Goal: Complete application form: Complete application form

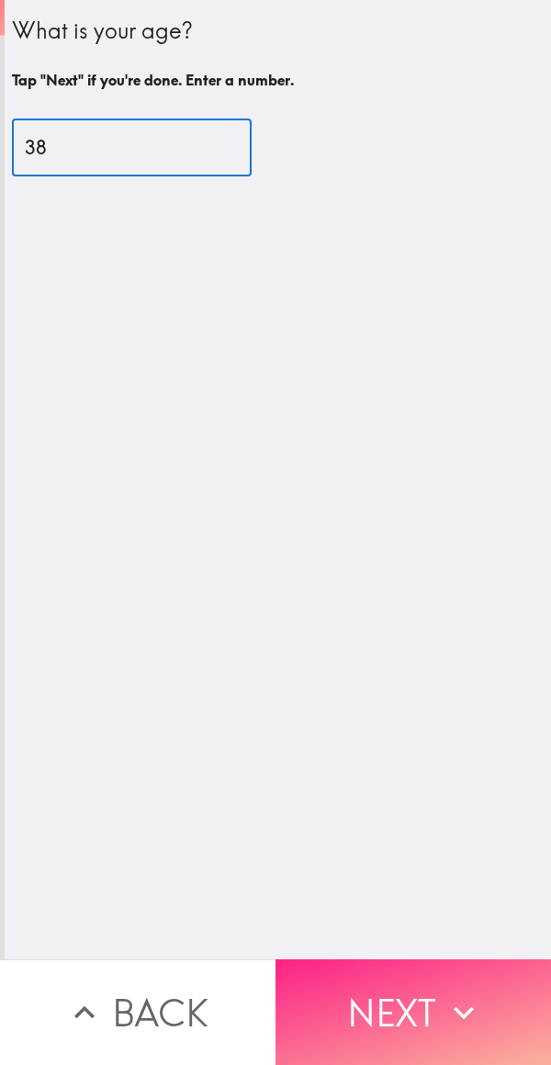
type input "38"
click at [406, 1001] on button "Next" at bounding box center [414, 1012] width 276 height 106
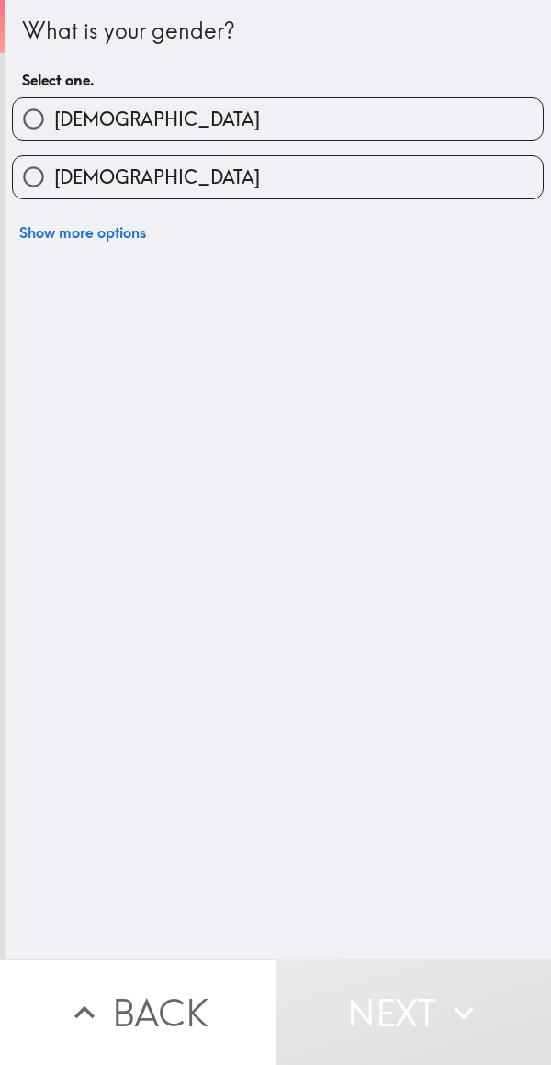
click at [45, 113] on input "[DEMOGRAPHIC_DATA]" at bounding box center [33, 118] width 41 height 41
radio input "true"
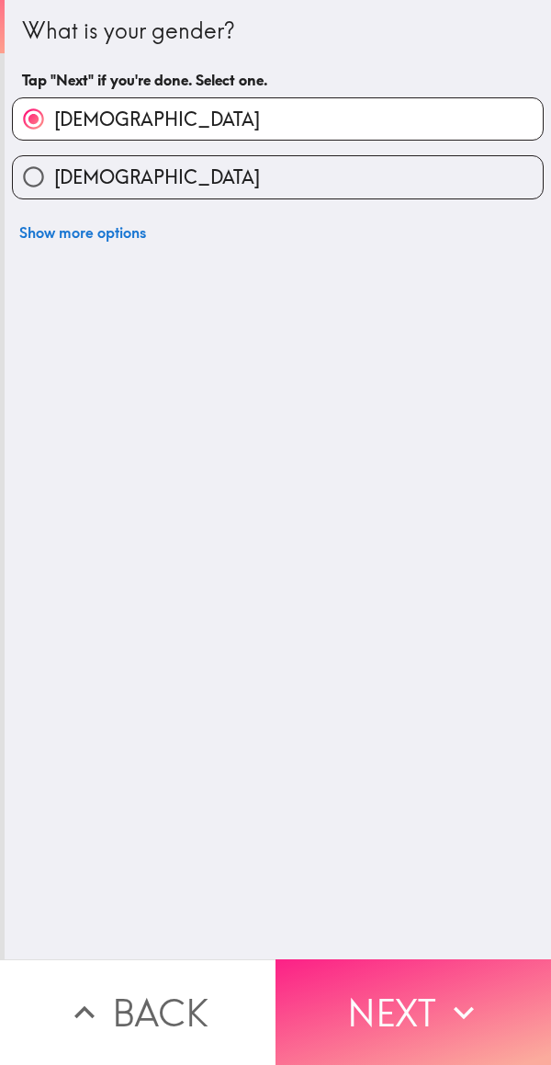
click at [417, 996] on button "Next" at bounding box center [414, 1012] width 276 height 106
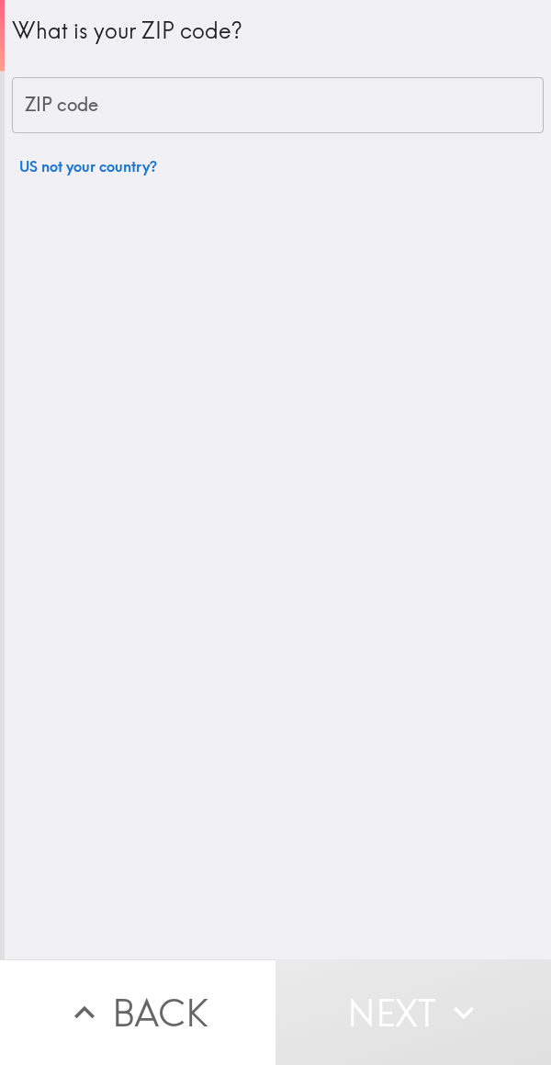
click at [59, 91] on input "ZIP code" at bounding box center [278, 105] width 532 height 57
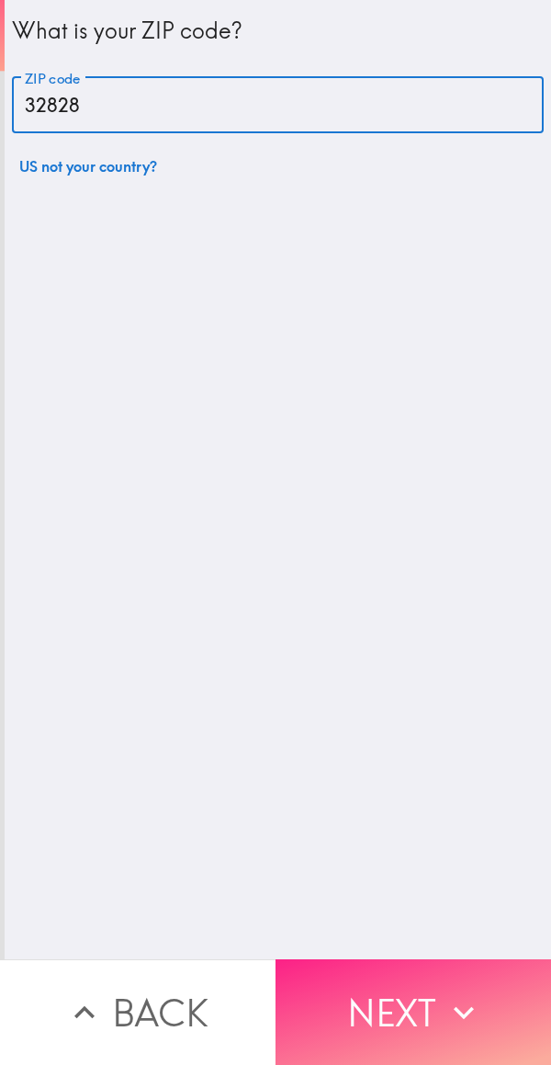
type input "32828"
click at [426, 1009] on button "Next" at bounding box center [414, 1012] width 276 height 106
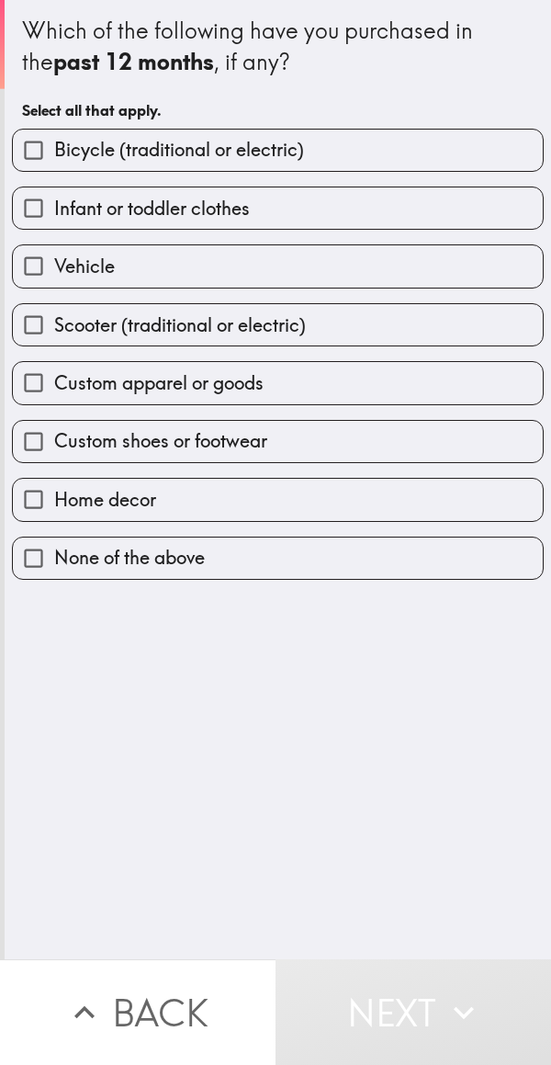
click at [59, 277] on span "Vehicle" at bounding box center [84, 267] width 61 height 26
click at [54, 277] on input "Vehicle" at bounding box center [33, 265] width 41 height 41
checkbox input "true"
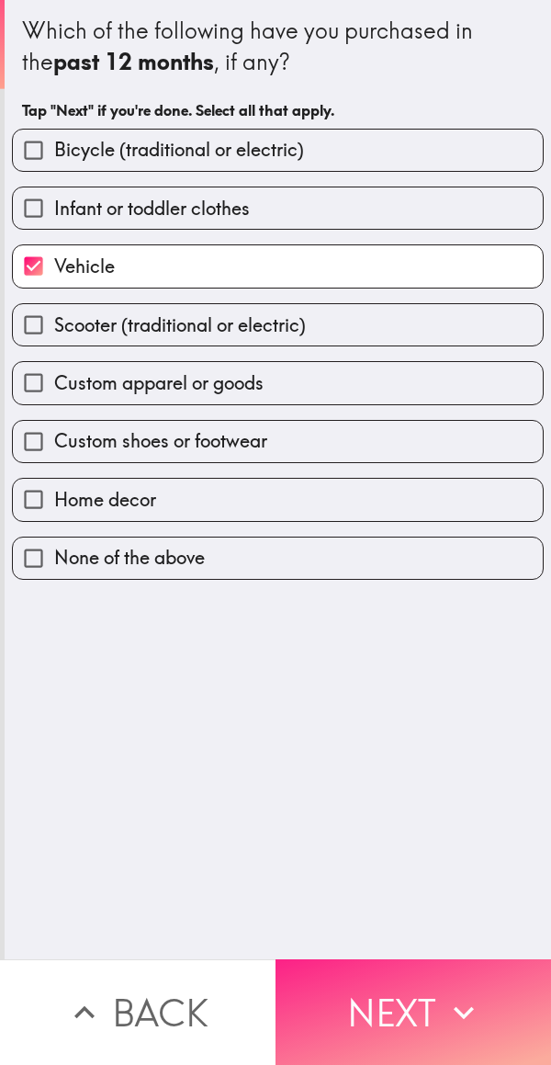
click at [395, 1004] on button "Next" at bounding box center [414, 1012] width 276 height 106
click at [393, 986] on button "Next" at bounding box center [414, 1012] width 276 height 106
click at [354, 984] on button "Next" at bounding box center [414, 1012] width 276 height 106
click at [411, 998] on button "Next" at bounding box center [414, 1012] width 276 height 106
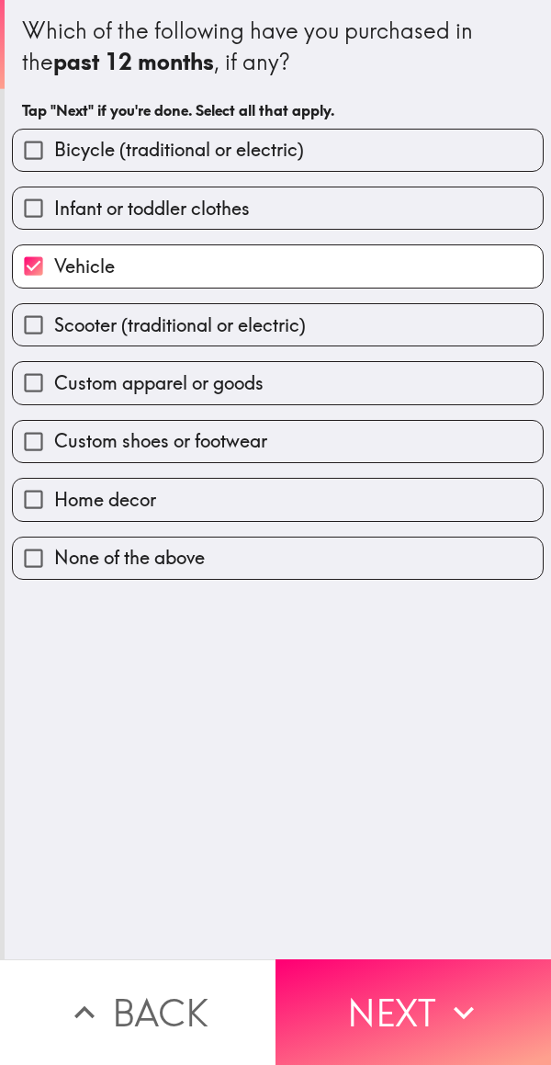
click at [54, 387] on span "Custom apparel or goods" at bounding box center [158, 383] width 209 height 26
click at [50, 387] on input "Custom apparel or goods" at bounding box center [33, 382] width 41 height 41
checkbox input "true"
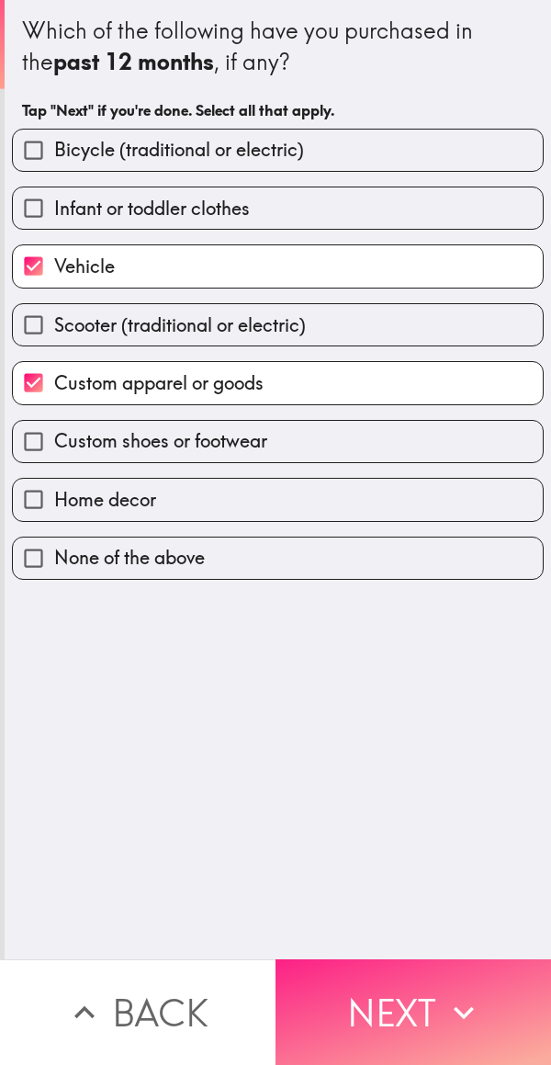
click at [444, 995] on icon "button" at bounding box center [464, 1012] width 40 height 40
click at [454, 994] on div "Back Next" at bounding box center [275, 1012] width 551 height 106
click at [454, 994] on icon "button" at bounding box center [464, 1012] width 40 height 40
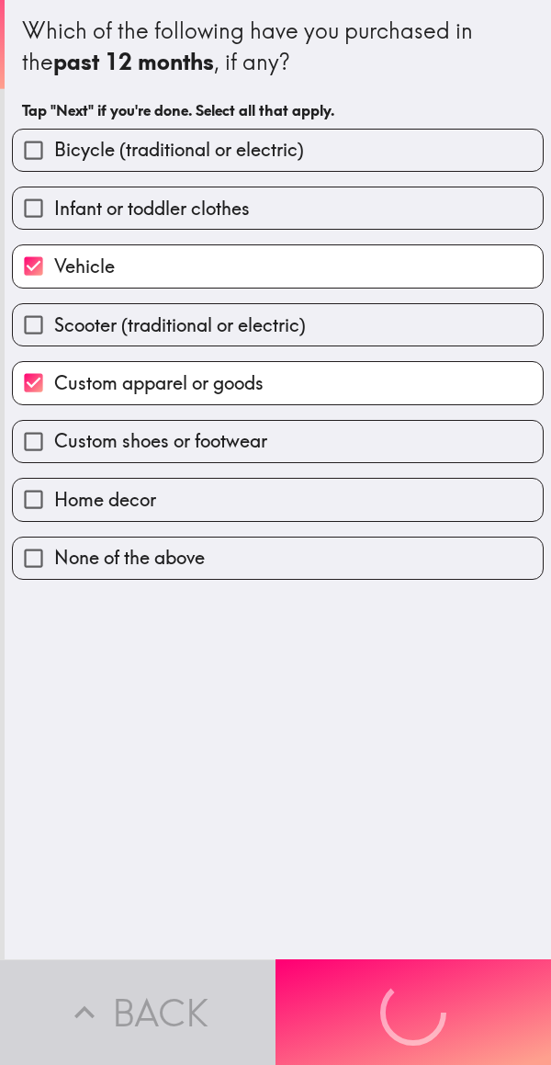
click at [454, 994] on div "Back Next" at bounding box center [275, 1012] width 551 height 106
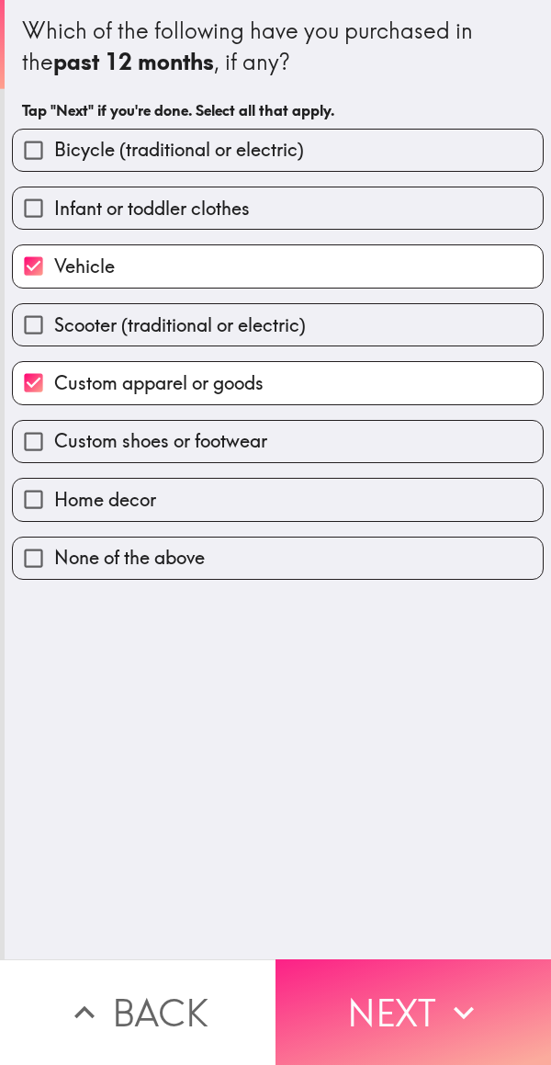
click at [454, 993] on icon "button" at bounding box center [464, 1012] width 40 height 40
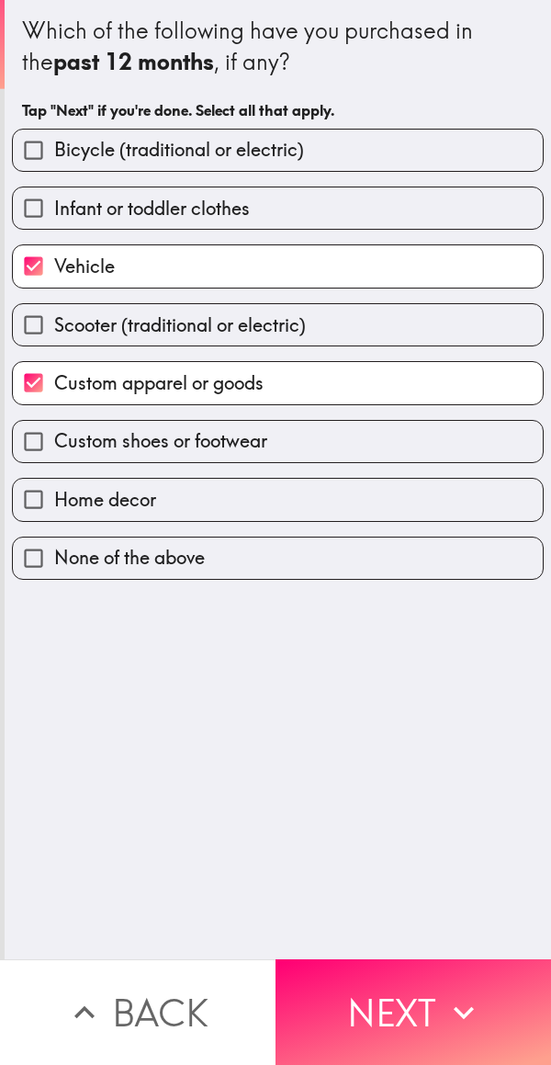
click at [453, 993] on div "Back Next" at bounding box center [275, 1012] width 551 height 106
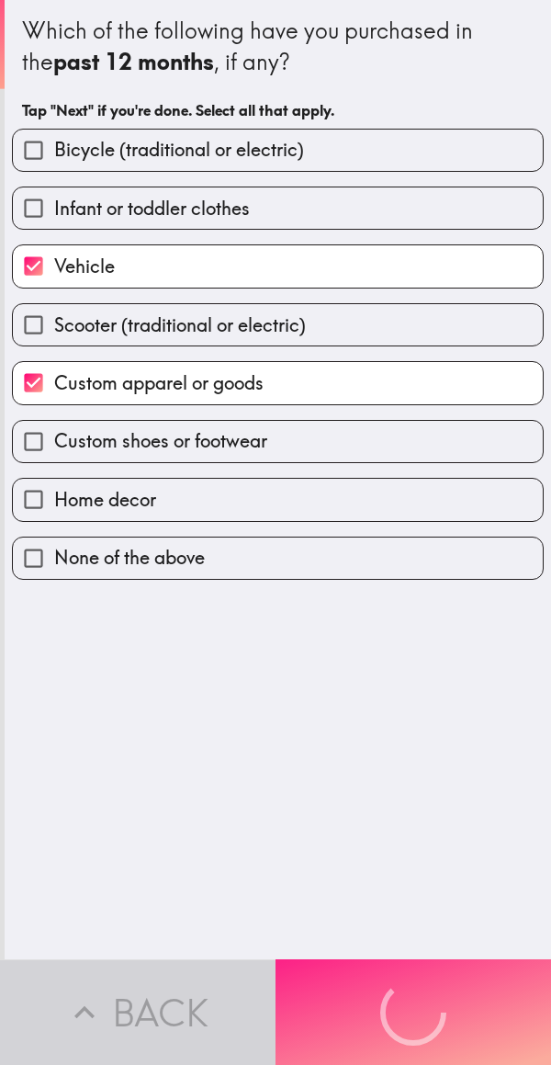
click at [453, 993] on icon "button" at bounding box center [464, 1012] width 40 height 40
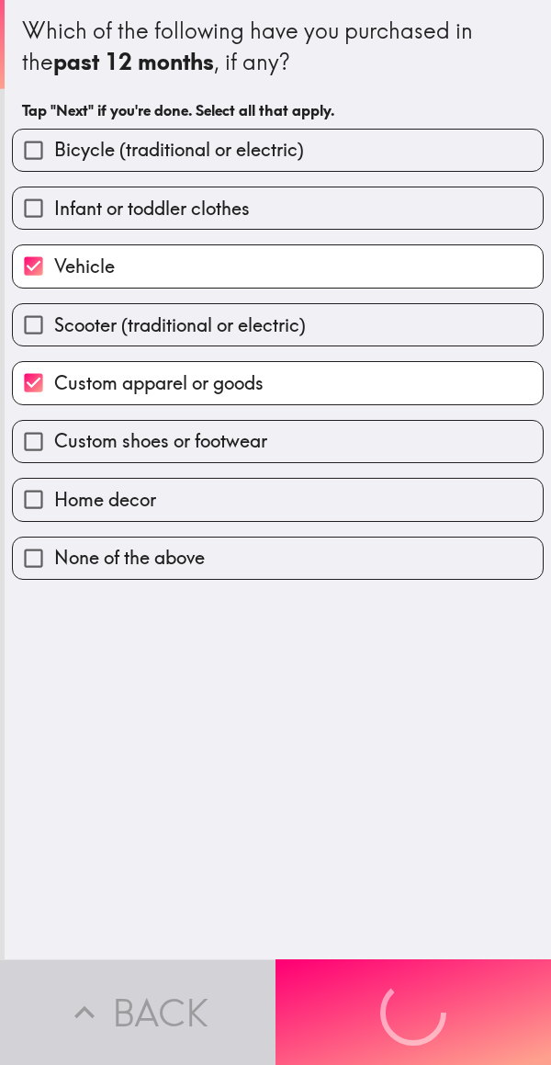
click at [453, 993] on div "Back Next" at bounding box center [275, 1012] width 551 height 106
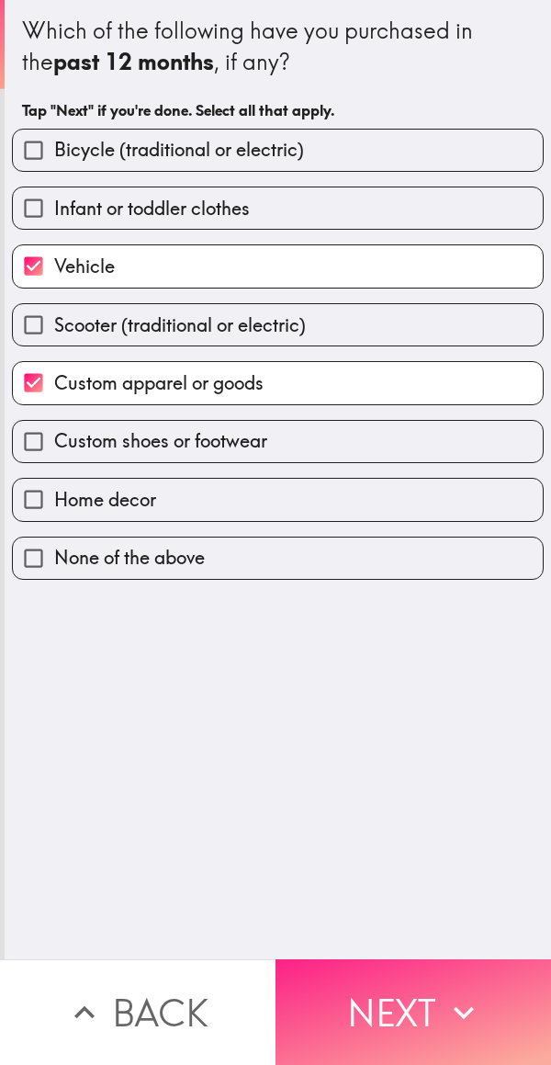
click at [464, 992] on icon "button" at bounding box center [464, 1012] width 40 height 40
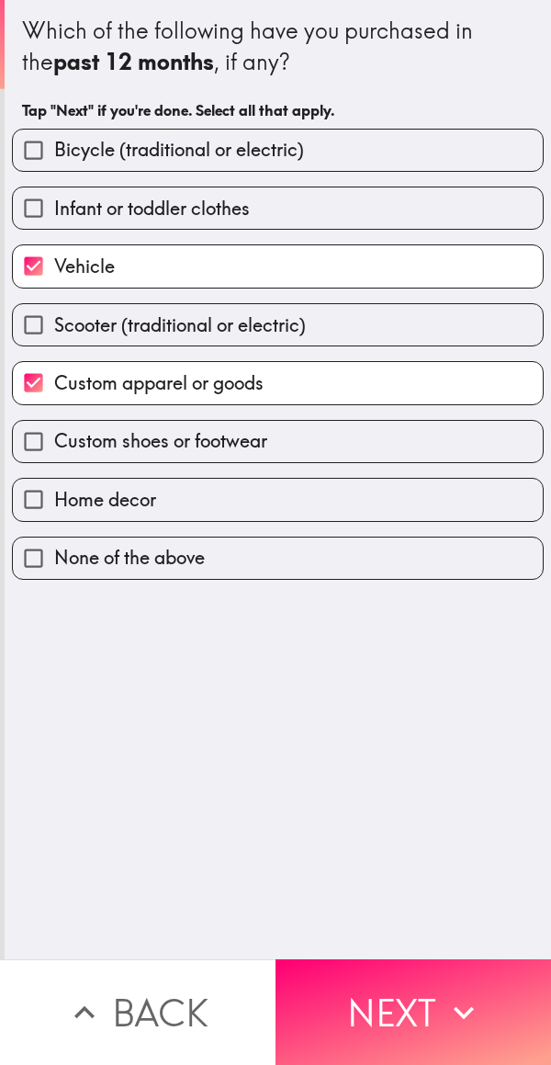
click at [444, 984] on div "Back Next" at bounding box center [275, 1012] width 551 height 106
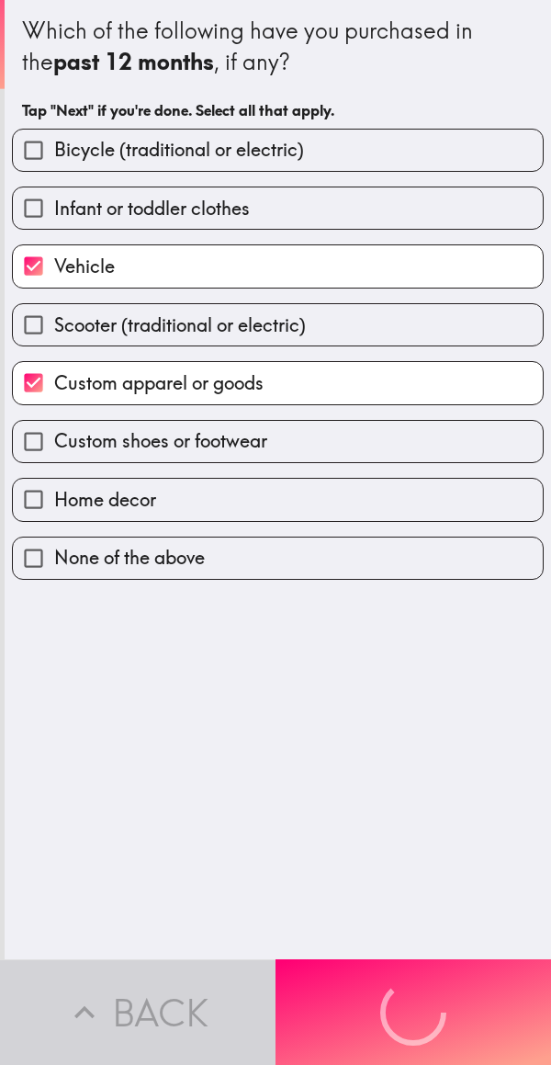
click at [413, 976] on button "Next" at bounding box center [414, 1012] width 276 height 106
click at [403, 971] on div "Back Next" at bounding box center [275, 1012] width 551 height 106
click at [404, 972] on div "Back Next" at bounding box center [275, 1012] width 551 height 106
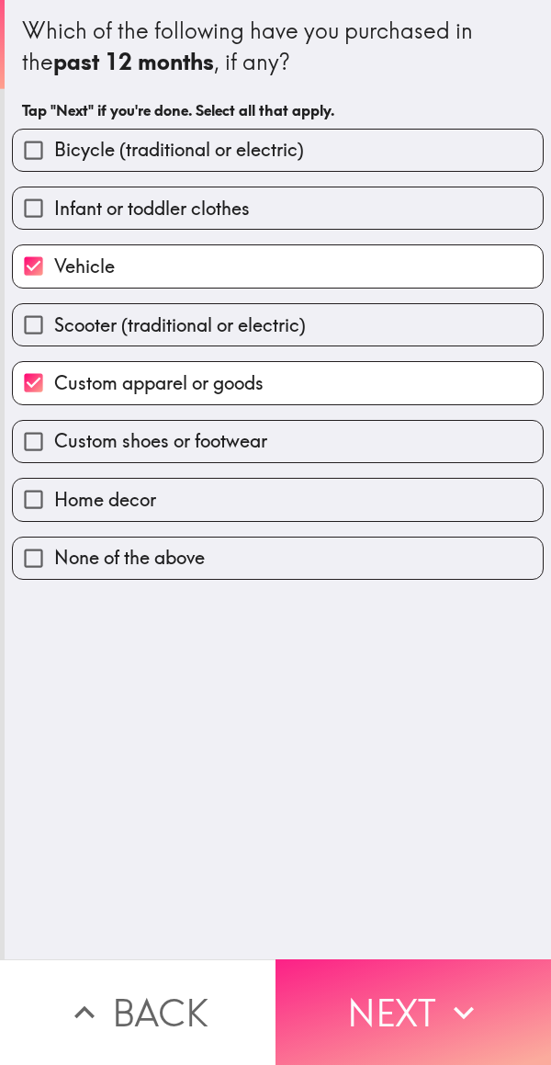
click at [444, 997] on icon "button" at bounding box center [464, 1012] width 40 height 40
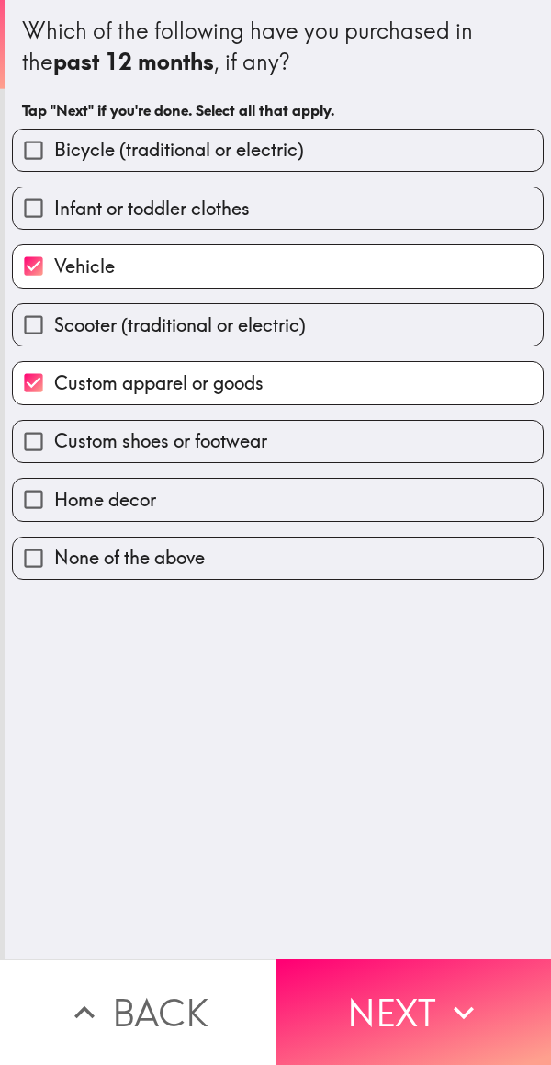
click at [422, 990] on div "Back Next" at bounding box center [275, 1012] width 551 height 106
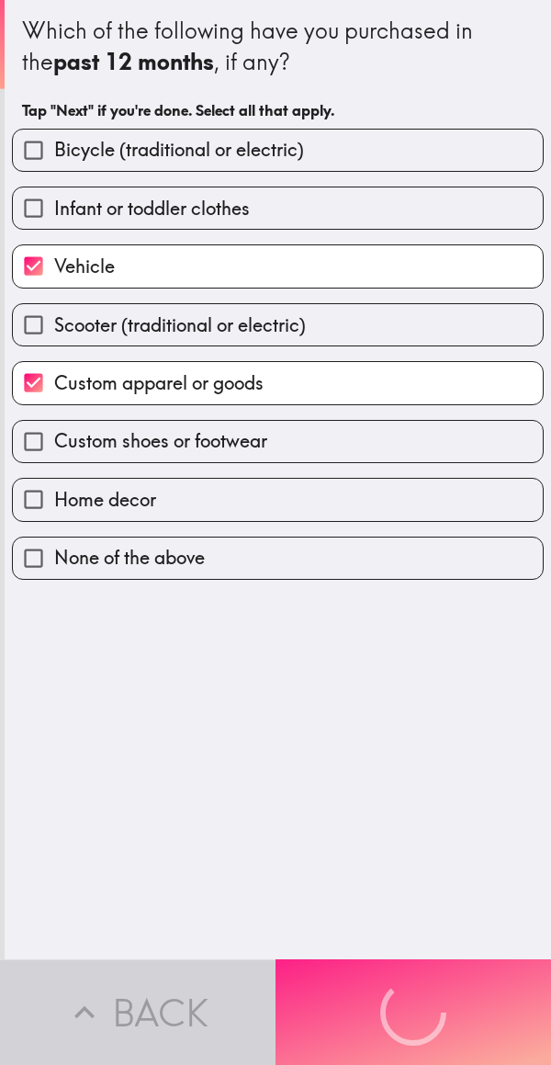
click at [422, 990] on button "Next" at bounding box center [414, 1012] width 276 height 106
click at [422, 990] on div "Back Next" at bounding box center [275, 1012] width 551 height 106
click at [426, 987] on button "Next" at bounding box center [414, 1012] width 276 height 106
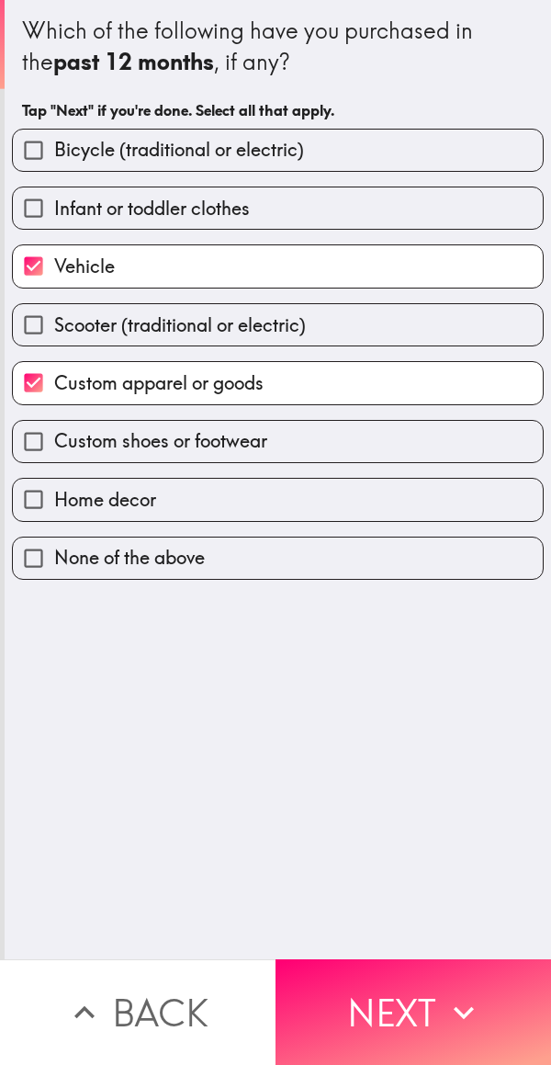
click at [456, 992] on icon "button" at bounding box center [464, 1012] width 40 height 40
click at [456, 978] on div "Back Next" at bounding box center [275, 1012] width 551 height 106
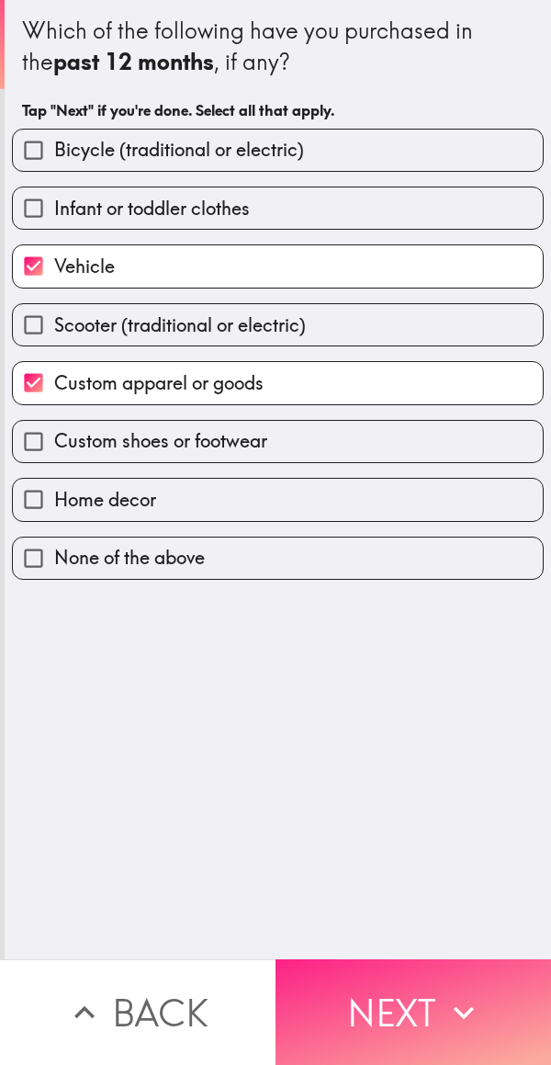
click at [426, 974] on button "Next" at bounding box center [414, 1012] width 276 height 106
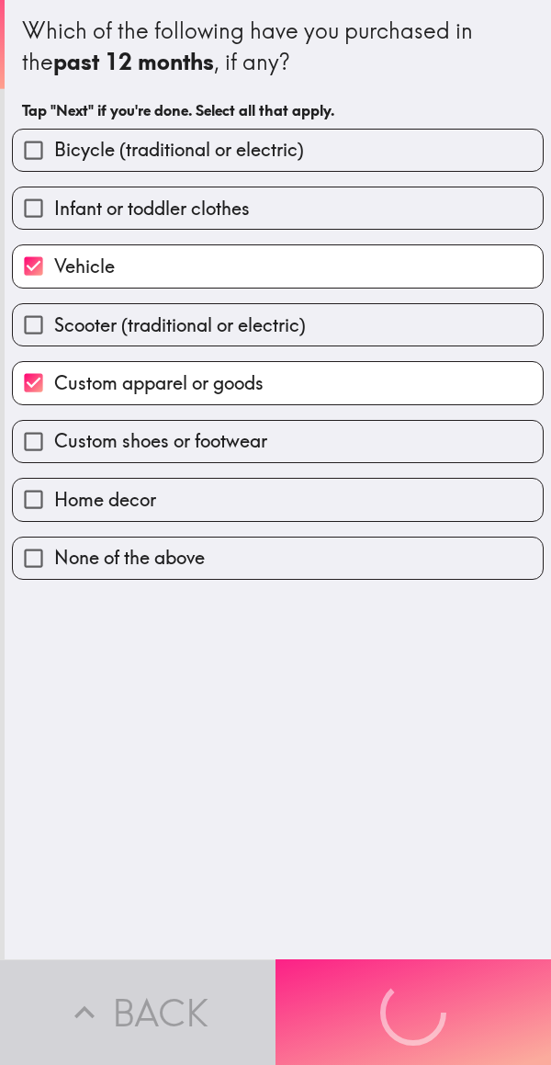
click at [433, 981] on div "Back Next" at bounding box center [275, 1012] width 551 height 106
click at [432, 981] on button "Next" at bounding box center [414, 1012] width 276 height 106
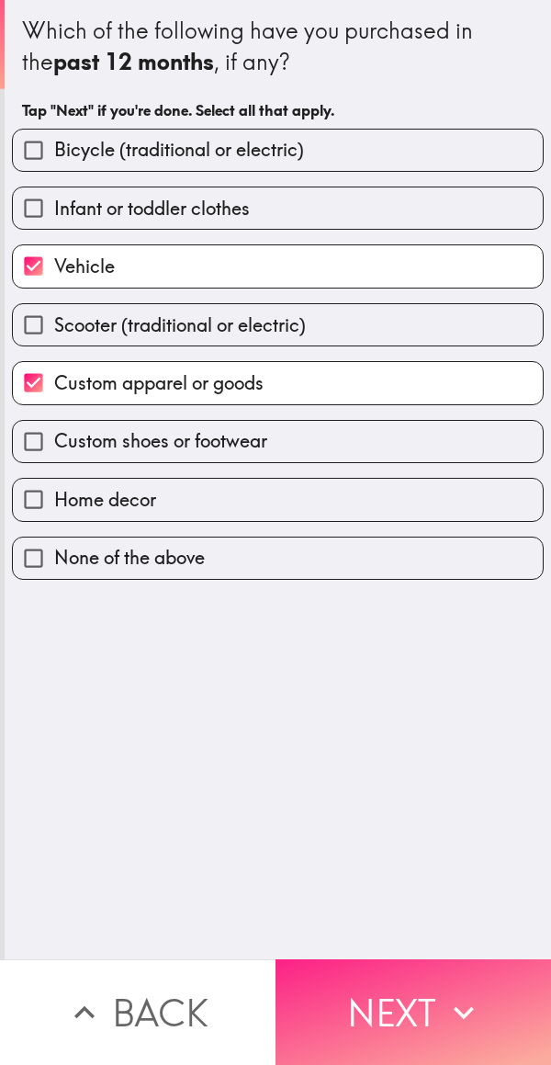
click at [402, 976] on button "Next" at bounding box center [414, 1012] width 276 height 106
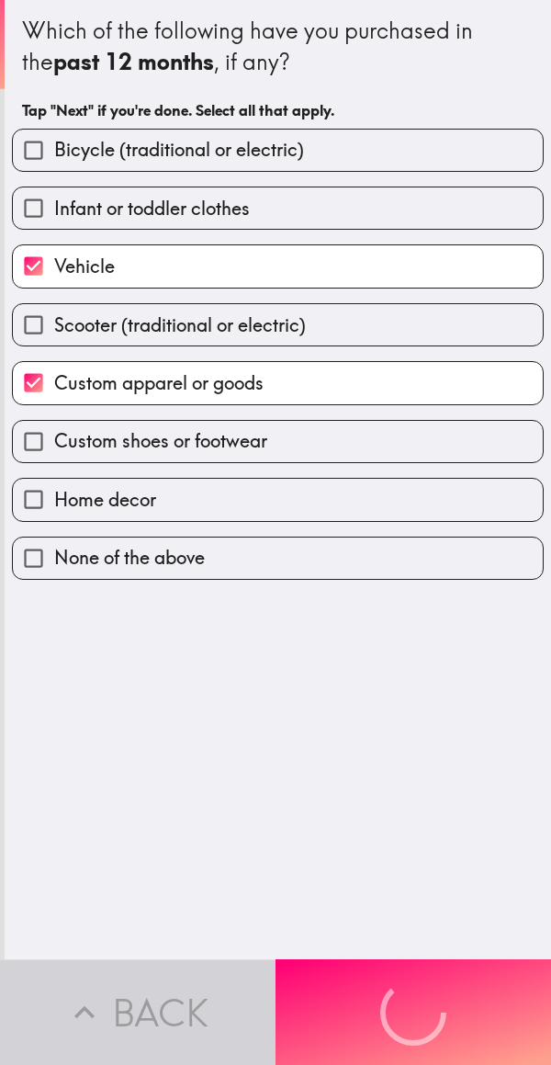
click at [402, 976] on div "Back Next" at bounding box center [275, 1012] width 551 height 106
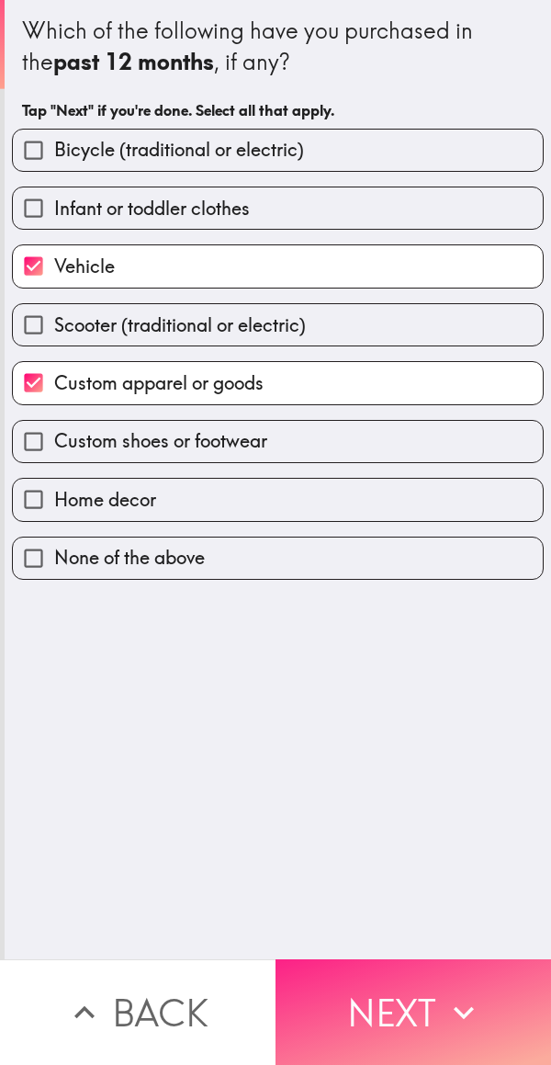
click at [402, 976] on button "Next" at bounding box center [414, 1012] width 276 height 106
click at [413, 981] on button "Next" at bounding box center [414, 1012] width 276 height 106
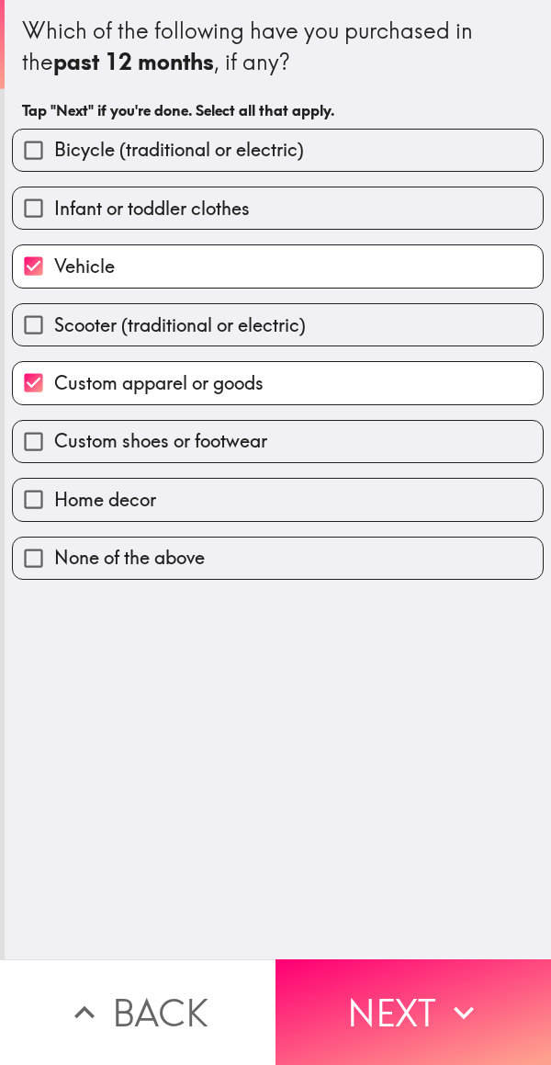
click at [423, 975] on div "Back Next" at bounding box center [275, 1012] width 551 height 106
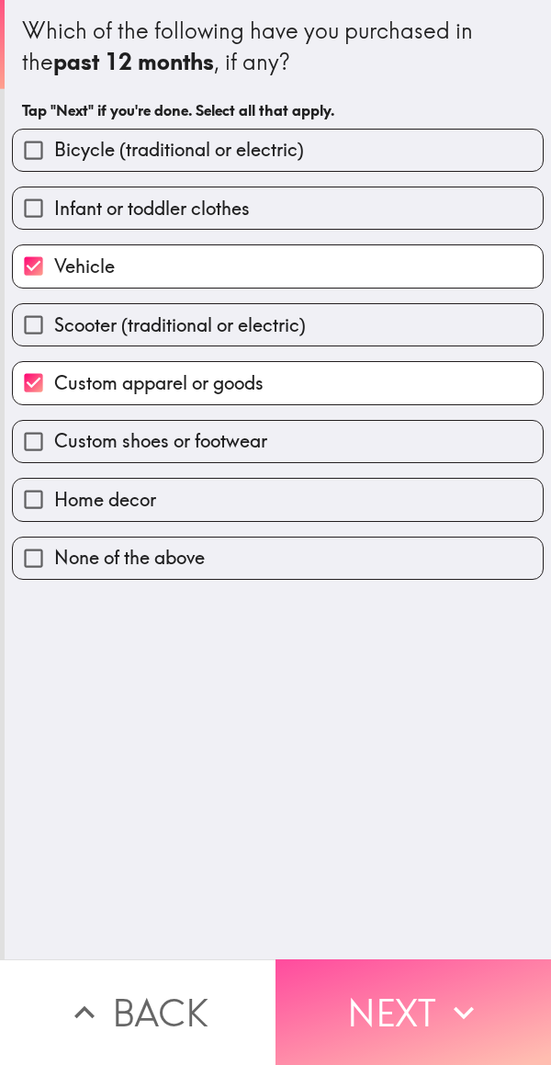
click at [423, 976] on button "Next" at bounding box center [414, 1012] width 276 height 106
click at [422, 976] on div "Back Next" at bounding box center [275, 1012] width 551 height 106
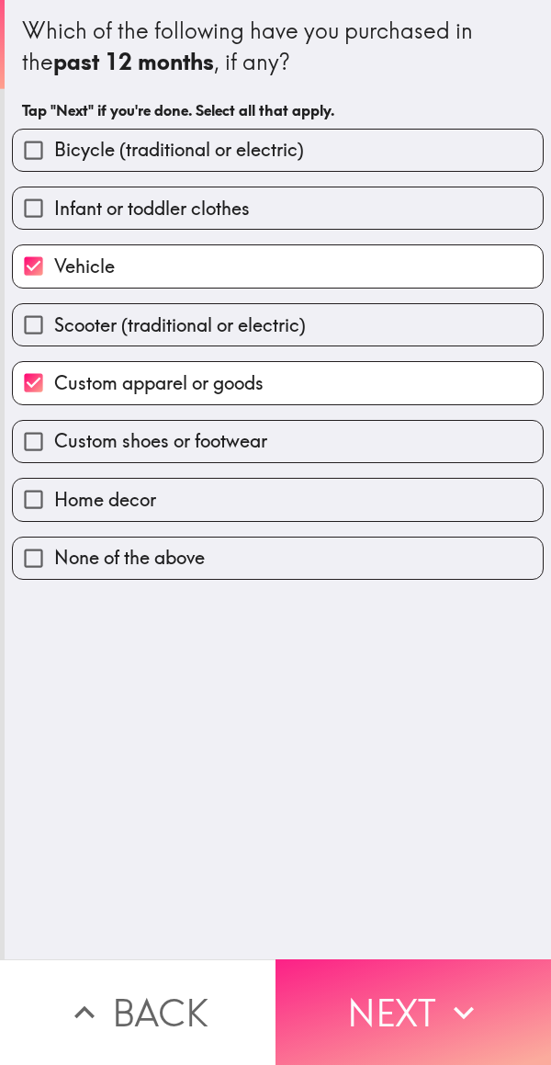
click at [423, 976] on button "Next" at bounding box center [414, 1012] width 276 height 106
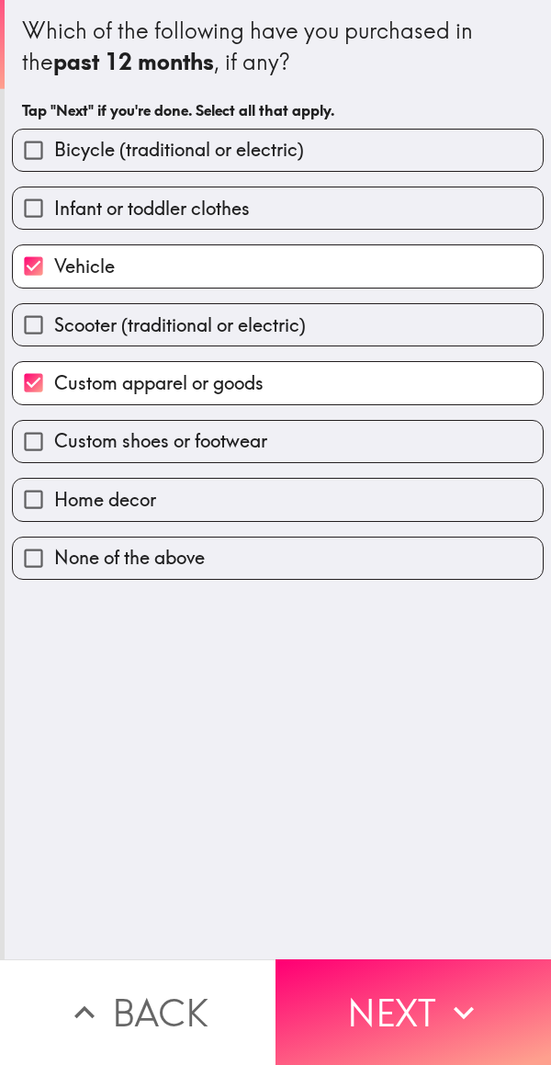
click at [444, 965] on div "Back Next" at bounding box center [275, 1012] width 551 height 106
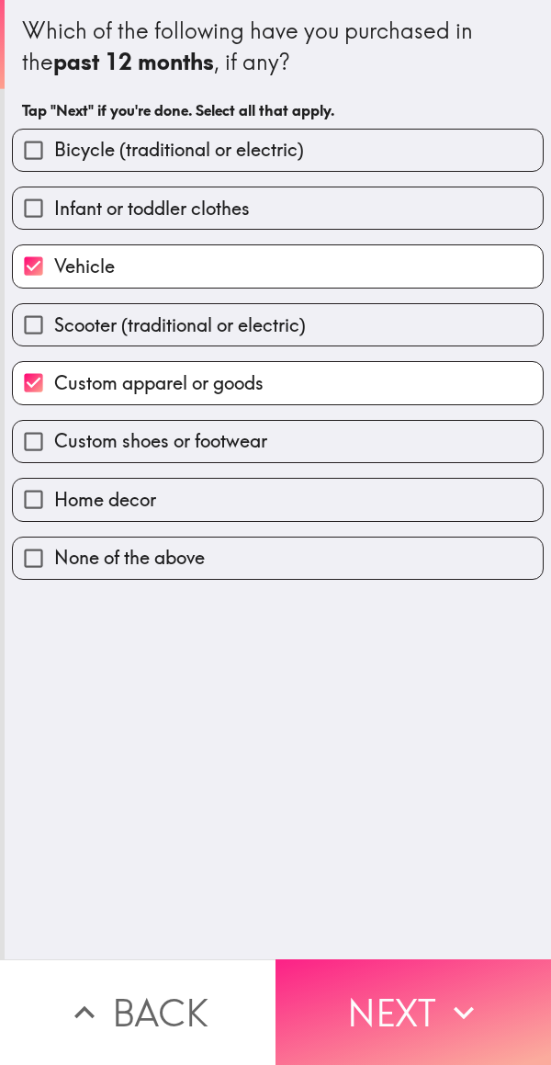
click at [456, 992] on icon "button" at bounding box center [464, 1012] width 40 height 40
click at [426, 978] on button "Next" at bounding box center [414, 1012] width 276 height 106
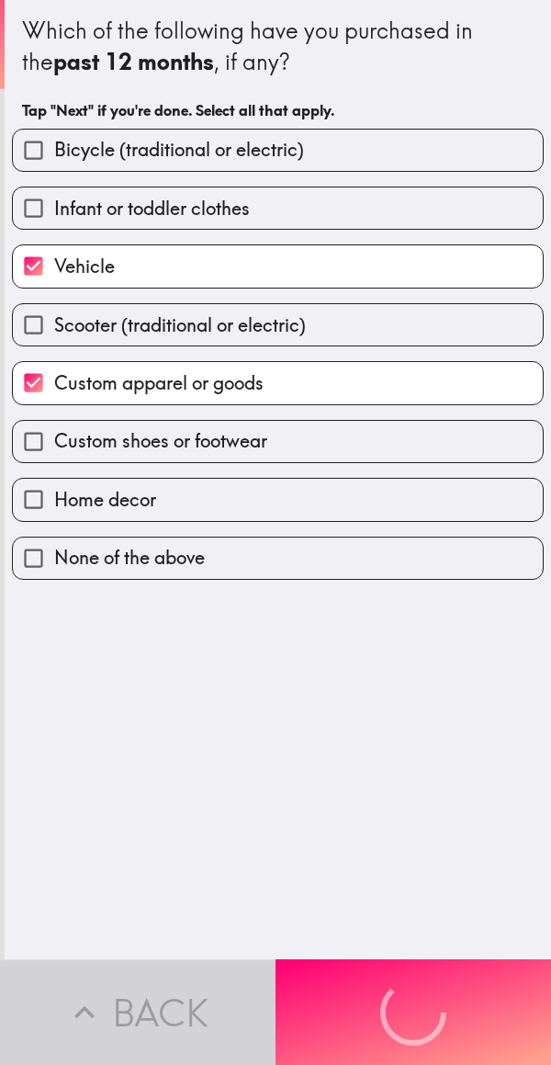
click at [425, 978] on div "Back Next" at bounding box center [275, 1012] width 551 height 106
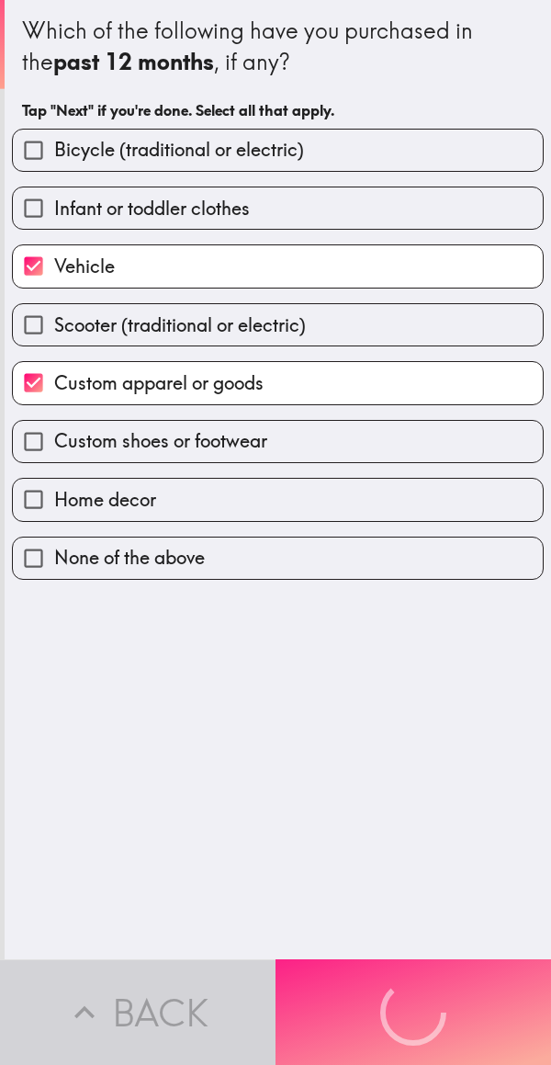
click at [424, 978] on button "Next" at bounding box center [414, 1012] width 276 height 106
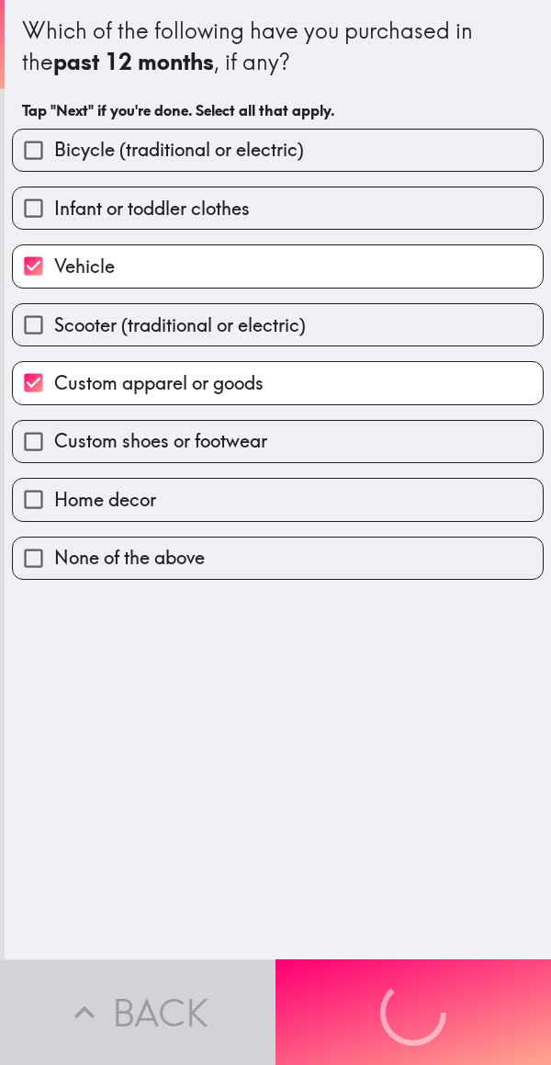
click at [414, 982] on div "Back Next" at bounding box center [275, 1012] width 551 height 106
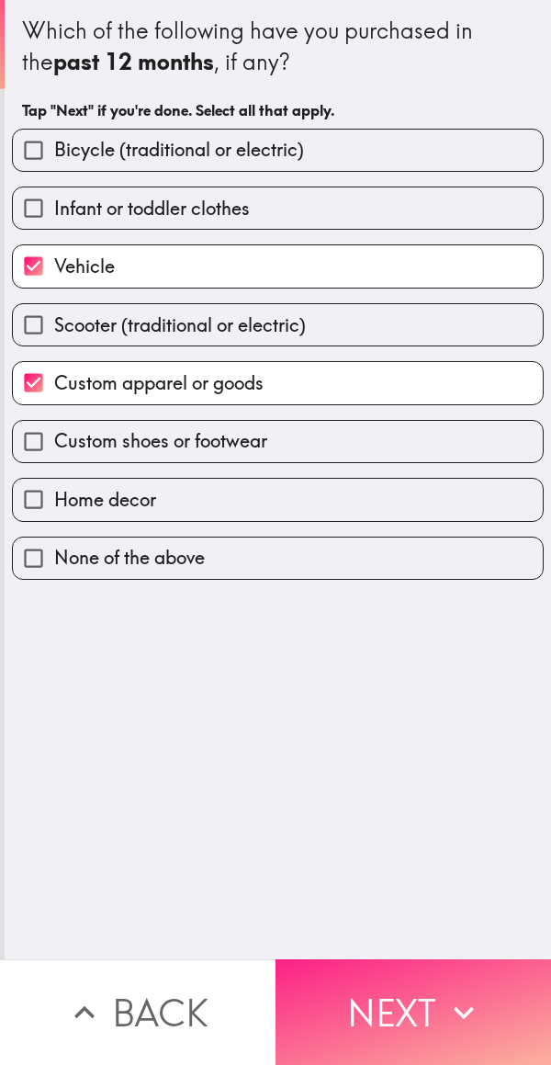
click at [414, 982] on button "Next" at bounding box center [414, 1012] width 276 height 106
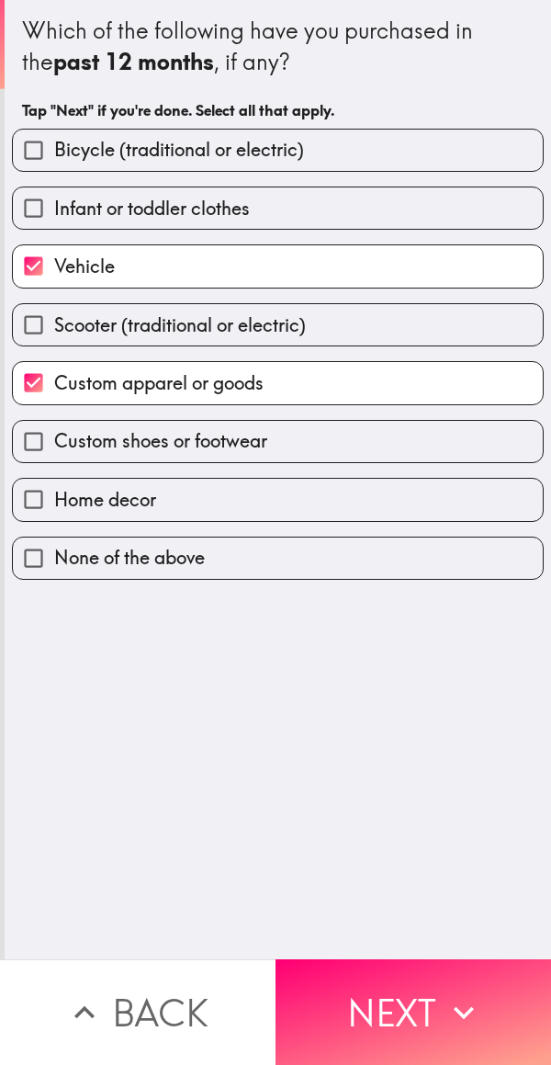
click at [413, 982] on div "Back Next" at bounding box center [275, 1012] width 551 height 106
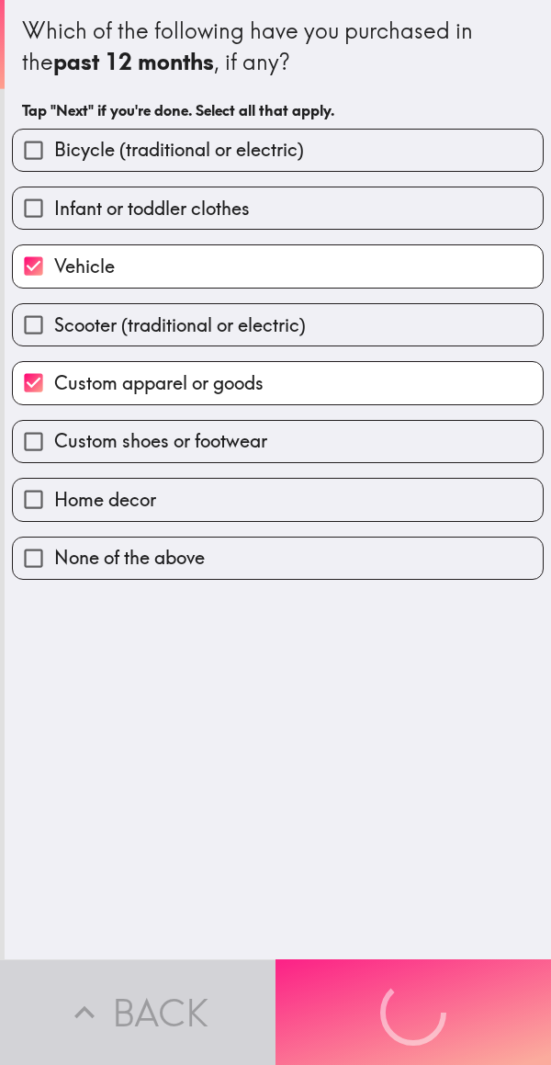
click at [412, 982] on button "Next" at bounding box center [414, 1012] width 276 height 106
